Goal: Task Accomplishment & Management: Use online tool/utility

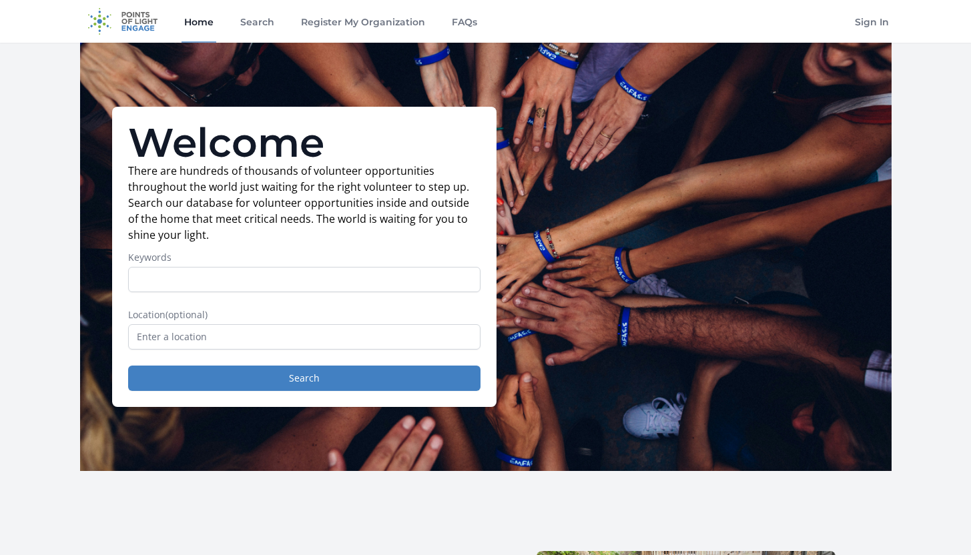
click at [343, 350] on form "Keywords Location (optional) Search" at bounding box center [304, 321] width 352 height 140
click at [334, 339] on input "text" at bounding box center [304, 336] width 352 height 25
click at [260, 14] on link "Search" at bounding box center [257, 21] width 39 height 43
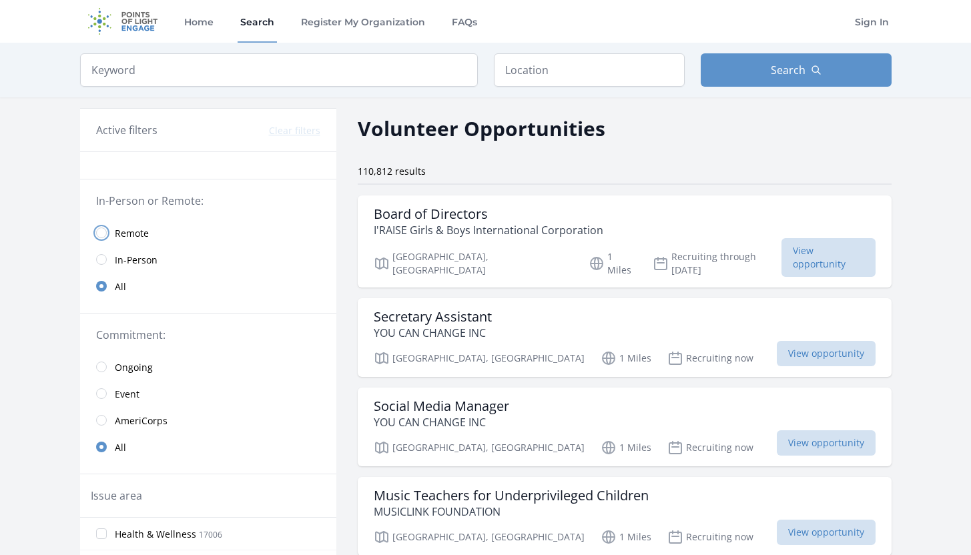
click at [98, 230] on input "radio" at bounding box center [101, 233] width 11 height 11
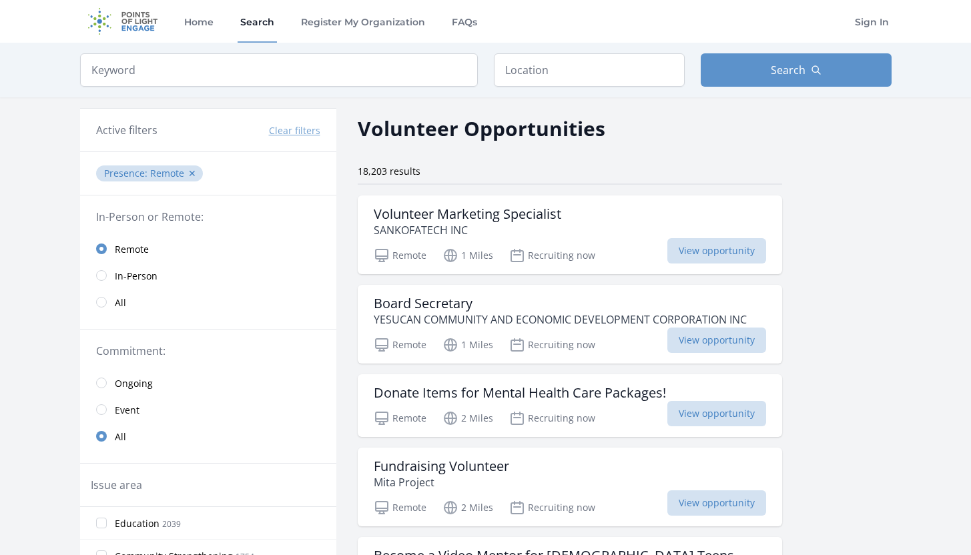
click at [136, 387] on span "Ongoing" at bounding box center [134, 383] width 38 height 13
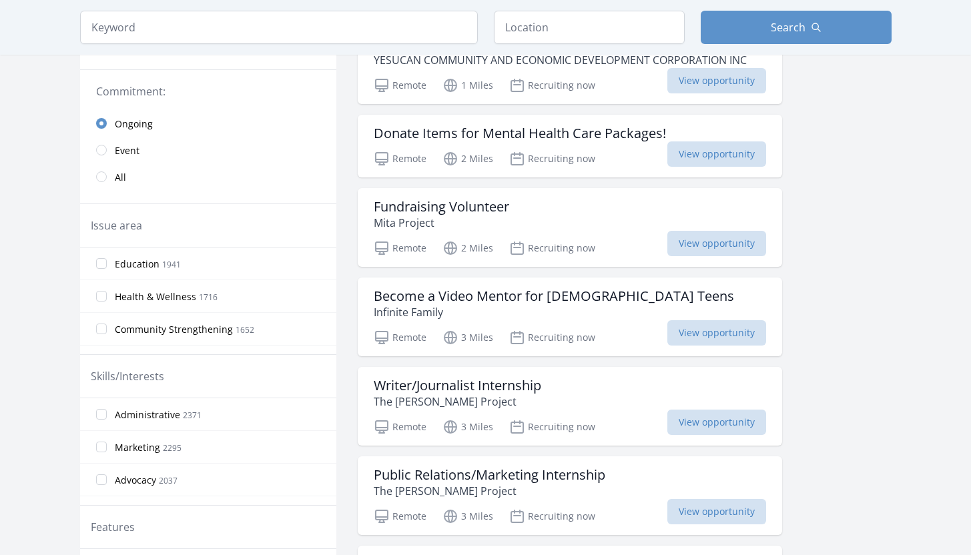
drag, startPoint x: 981, startPoint y: 129, endPoint x: 981, endPoint y: 194, distance: 64.7
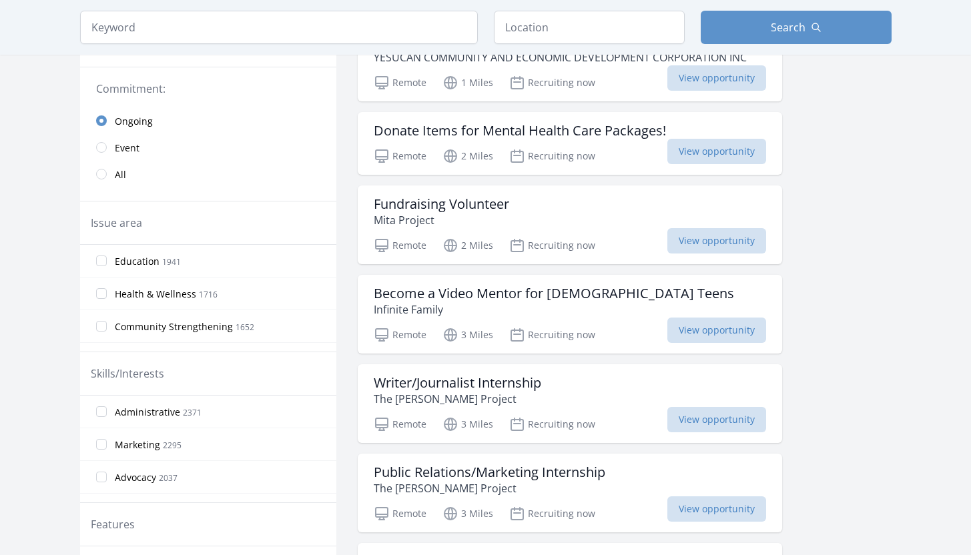
click at [124, 263] on span "Education" at bounding box center [137, 261] width 45 height 13
click at [107, 263] on input "Education 1941" at bounding box center [101, 261] width 11 height 11
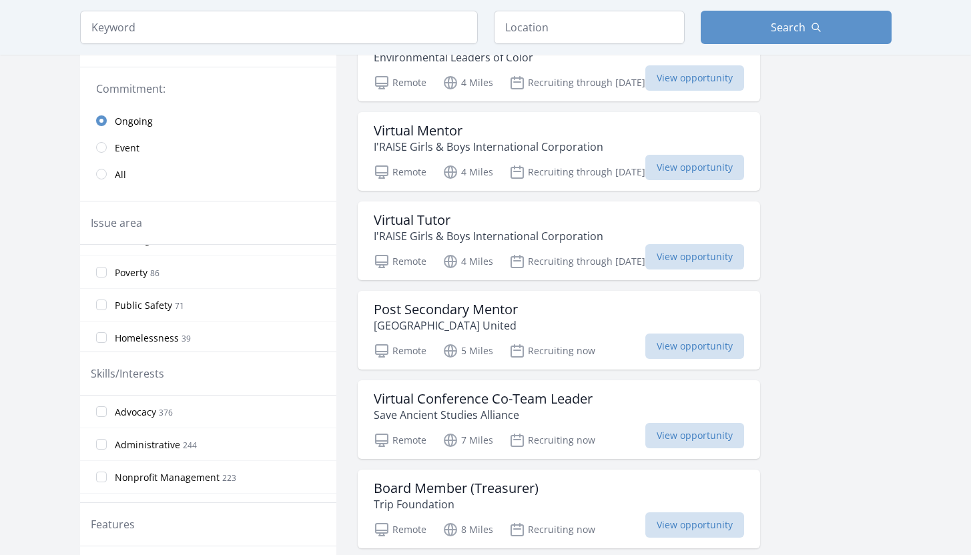
scroll to position [776, 0]
click at [222, 305] on label "Adult Education 25" at bounding box center [208, 303] width 256 height 27
click at [107, 305] on input "Adult Education 25" at bounding box center [101, 303] width 11 height 11
click at [97, 258] on input "Education 2170" at bounding box center [101, 261] width 11 height 11
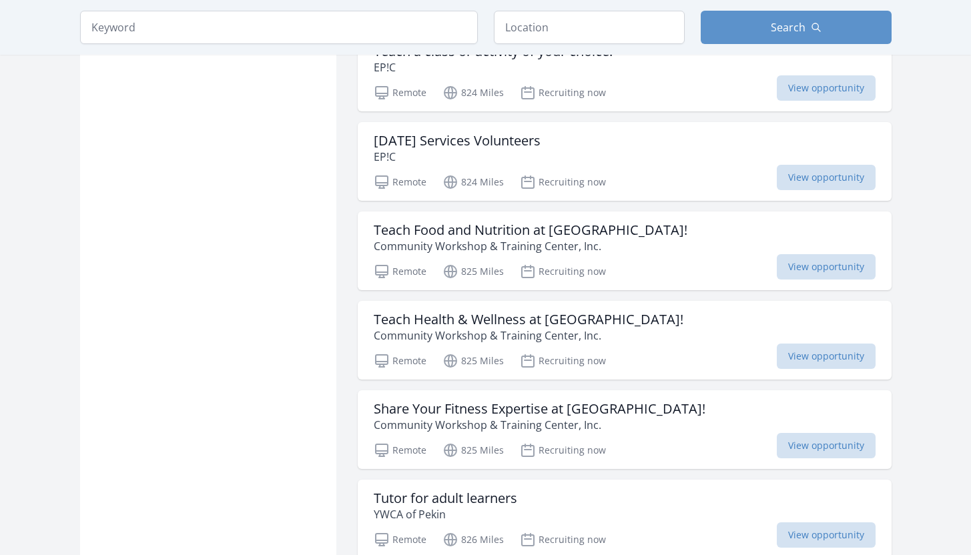
scroll to position [1256, 0]
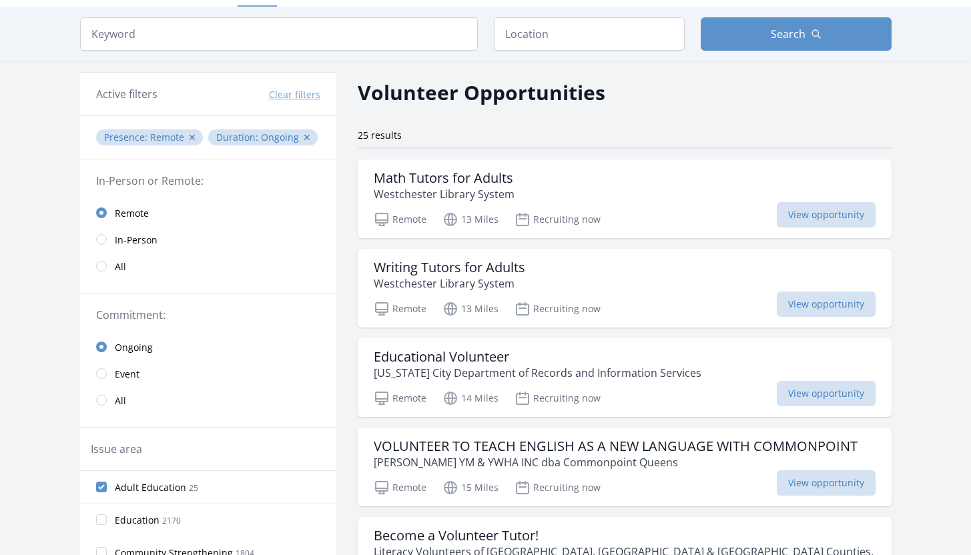
scroll to position [25, 0]
